Goal: Book appointment/travel/reservation

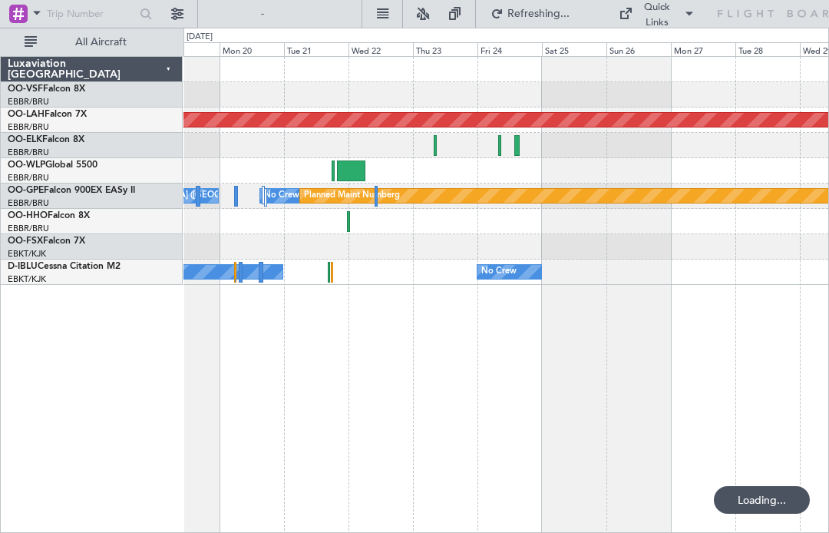
click at [429, 161] on div at bounding box center [506, 170] width 645 height 25
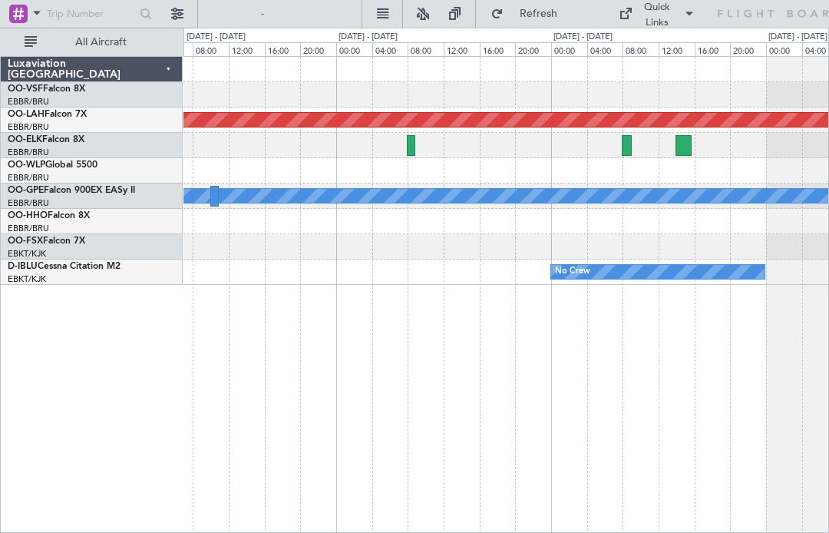
click at [422, 146] on div at bounding box center [506, 145] width 645 height 25
click at [409, 145] on div at bounding box center [411, 145] width 8 height 21
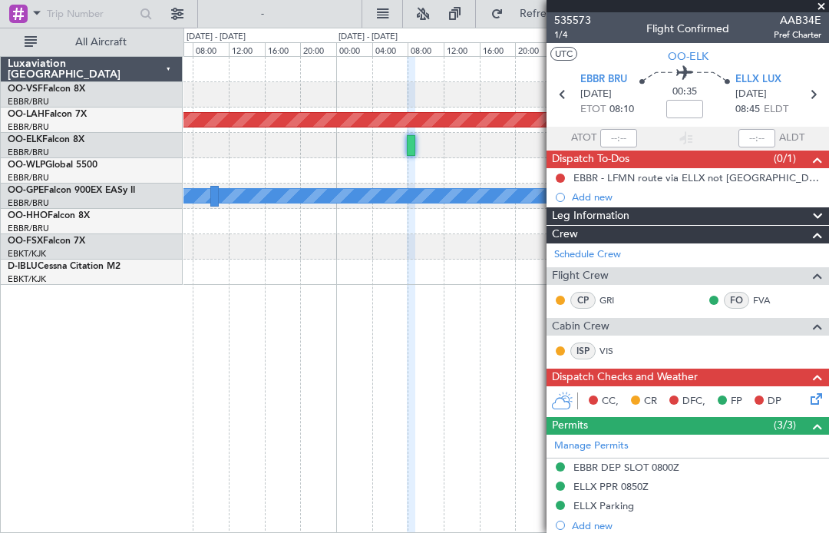
click at [823, 2] on span at bounding box center [821, 7] width 15 height 14
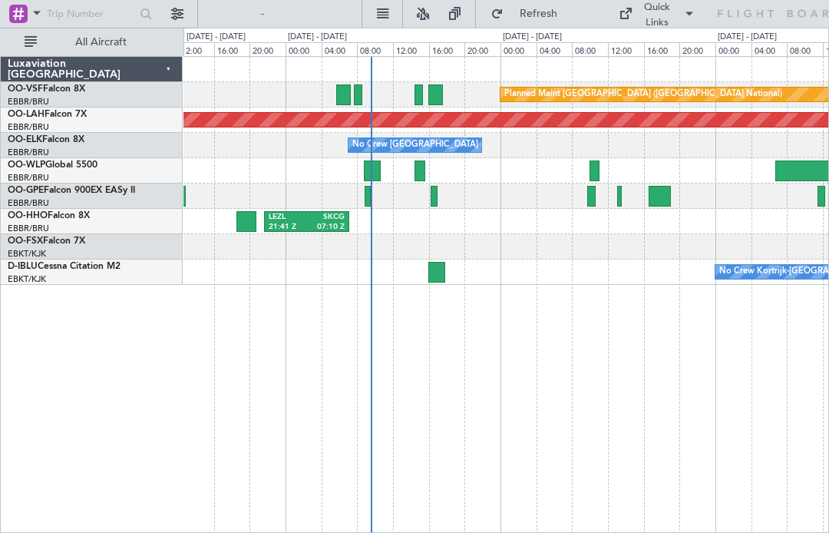
click at [371, 174] on div at bounding box center [372, 171] width 17 height 21
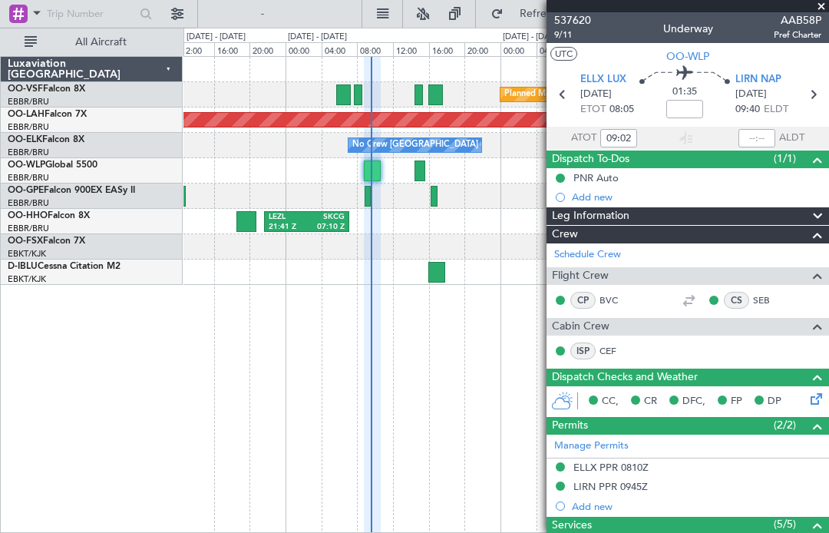
click at [415, 177] on div at bounding box center [420, 171] width 11 height 21
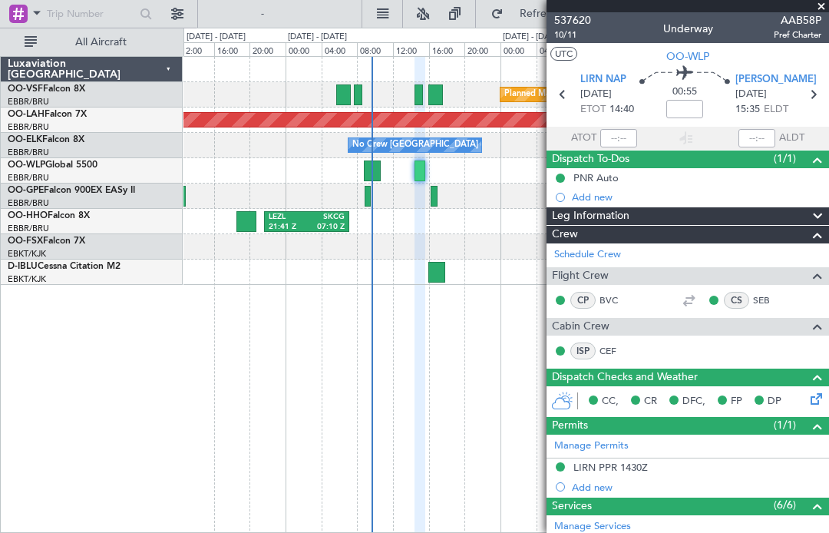
click at [809, 5] on div at bounding box center [688, 6] width 283 height 12
click at [821, 12] on span at bounding box center [821, 7] width 15 height 14
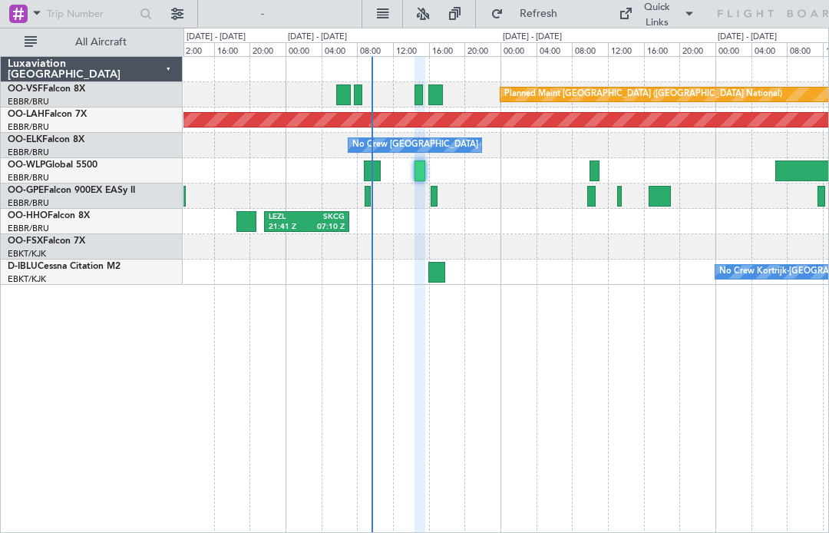
type input "0"
click at [581, 180] on div at bounding box center [506, 170] width 645 height 25
click at [601, 170] on div at bounding box center [506, 170] width 645 height 25
click at [594, 173] on div at bounding box center [595, 171] width 10 height 21
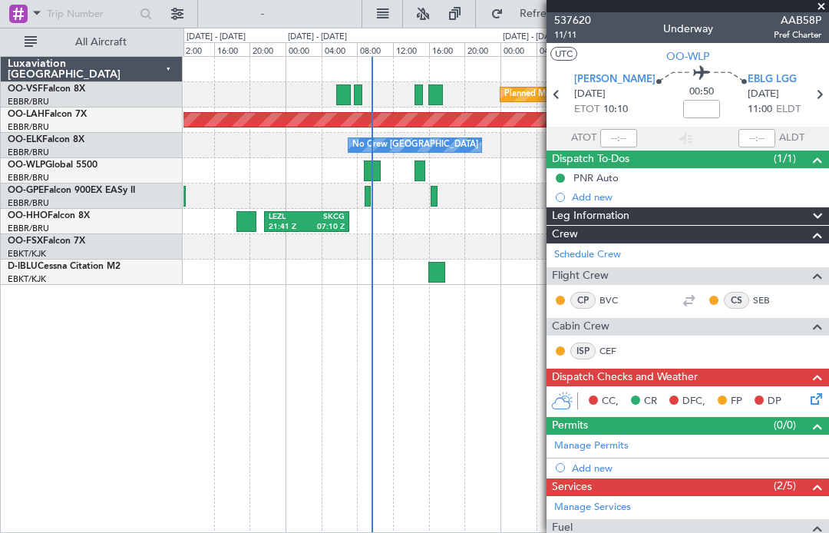
click at [814, 6] on span at bounding box center [821, 7] width 15 height 14
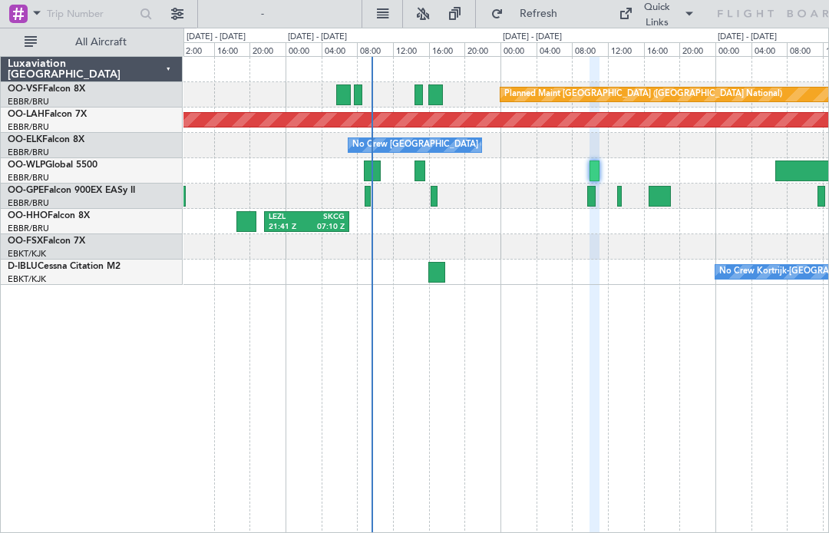
type input "0"
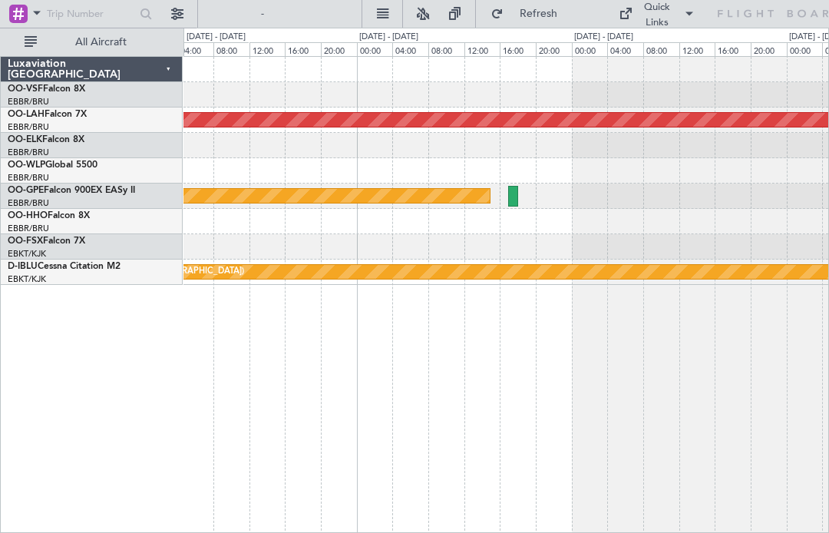
click at [512, 200] on div at bounding box center [513, 196] width 10 height 21
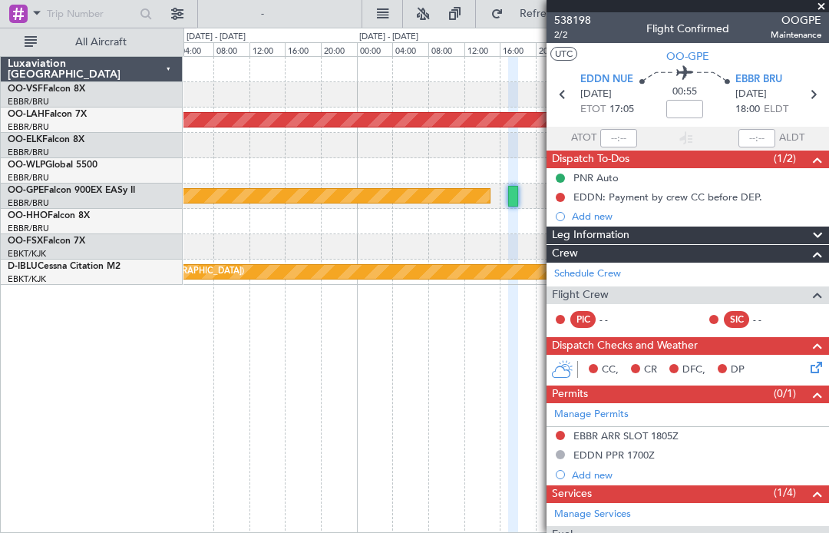
click at [821, 5] on span at bounding box center [821, 7] width 15 height 14
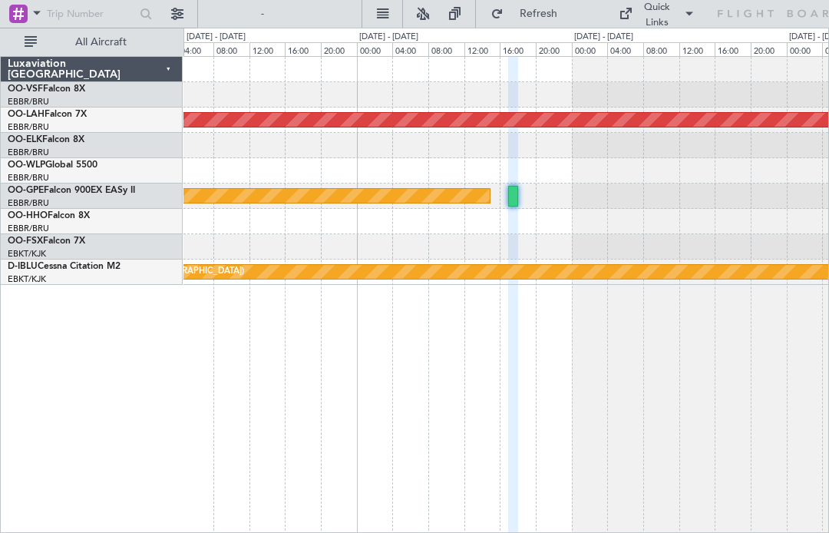
type input "0"
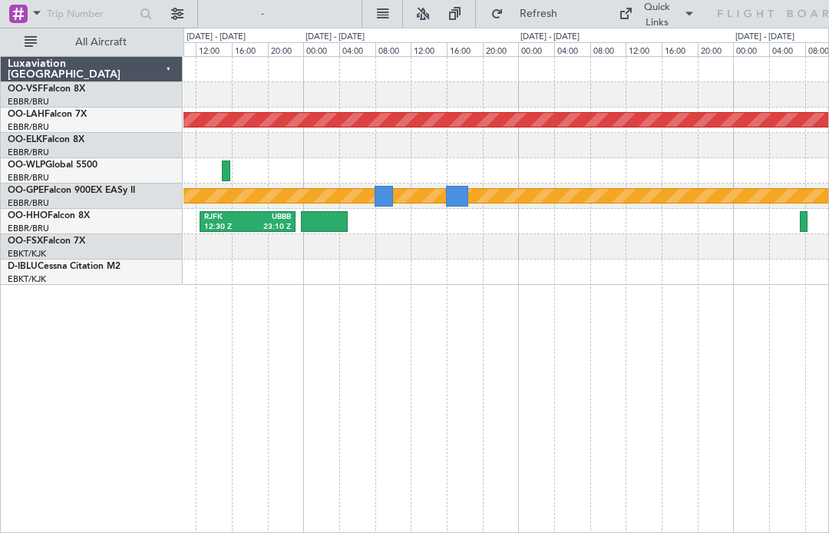
click at [383, 195] on div at bounding box center [384, 196] width 19 height 21
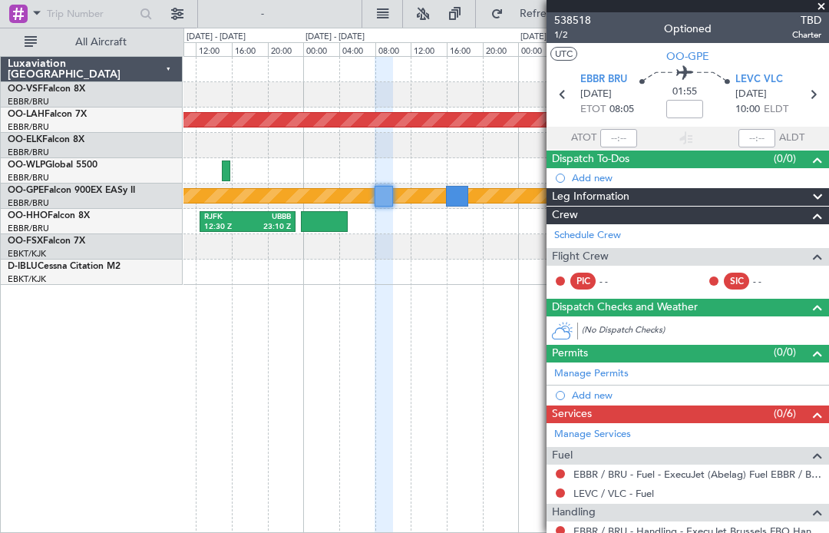
click at [437, 309] on div "VRMM 19:20 Z LEGE 06:40 Z Planned [GEOGRAPHIC_DATA][PERSON_NAME]-[GEOGRAPHIC_DA…" at bounding box center [507, 294] width 646 height 477
click at [824, 7] on span at bounding box center [821, 7] width 15 height 14
